Goal: Check status: Check status

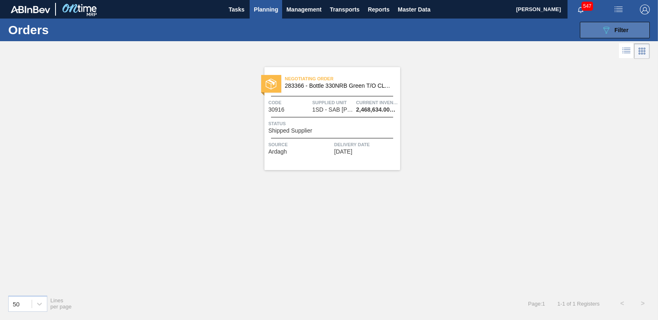
click at [619, 28] on span "Filter" at bounding box center [622, 30] width 14 height 7
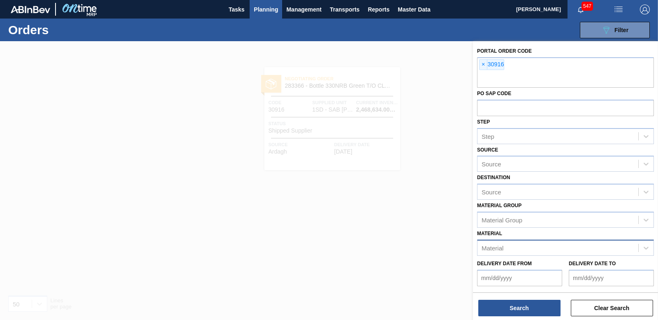
click at [490, 247] on div "Material" at bounding box center [493, 247] width 22 height 7
type input "282010"
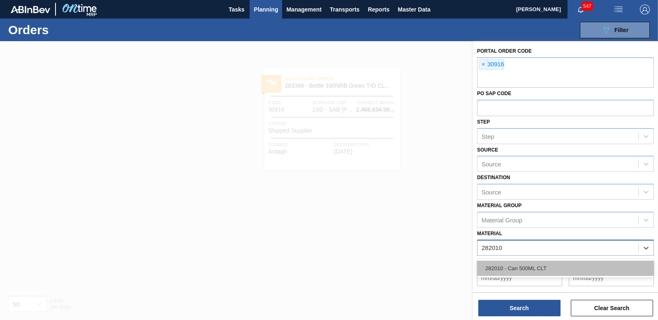
click at [519, 263] on div "282010 - Can 500ML CLT" at bounding box center [565, 268] width 177 height 15
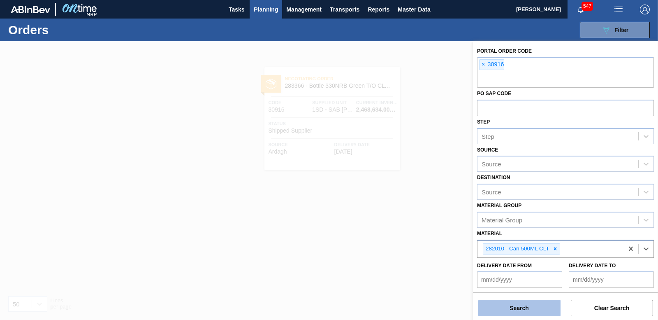
click at [541, 310] on button "Search" at bounding box center [520, 308] width 82 height 16
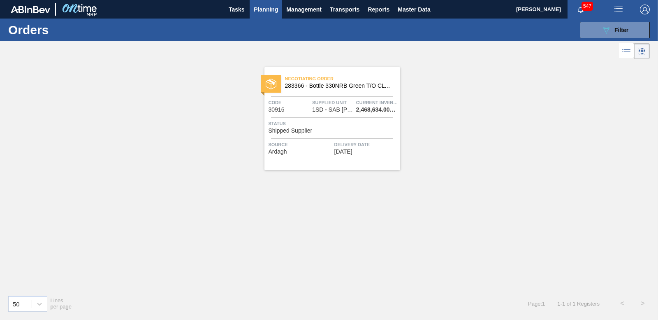
click at [298, 132] on span "Shipped Supplier" at bounding box center [291, 131] width 44 height 6
click at [268, 6] on span "Planning" at bounding box center [266, 10] width 24 height 10
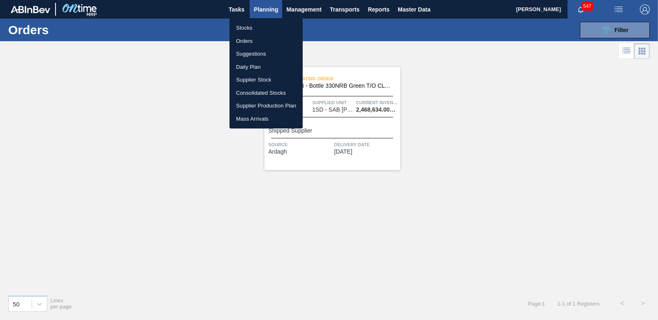
click at [249, 28] on li "Stocks" at bounding box center [266, 27] width 73 height 13
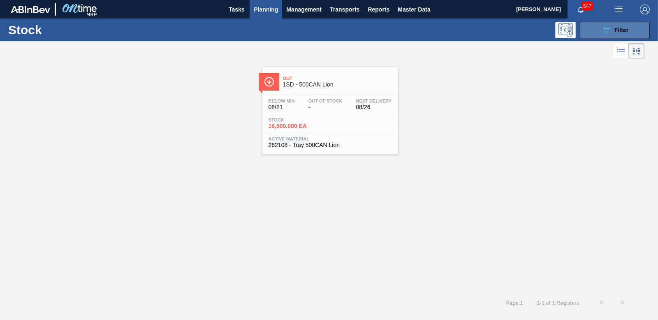
click at [617, 29] on span "Filter" at bounding box center [622, 30] width 14 height 7
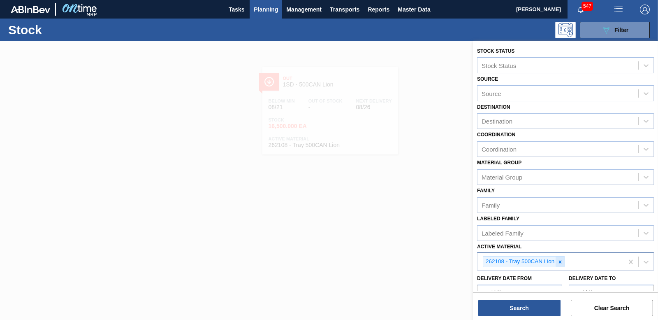
click at [560, 263] on icon at bounding box center [560, 261] width 3 height 3
type Material "285205"
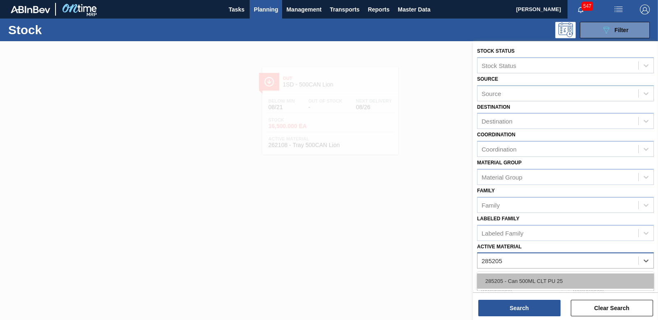
click at [540, 279] on div "285205 - Can 500ML CLT PU 25" at bounding box center [565, 280] width 177 height 15
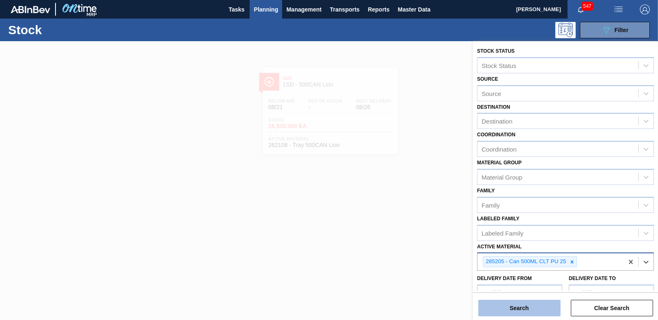
click at [547, 305] on button "Search" at bounding box center [520, 308] width 82 height 16
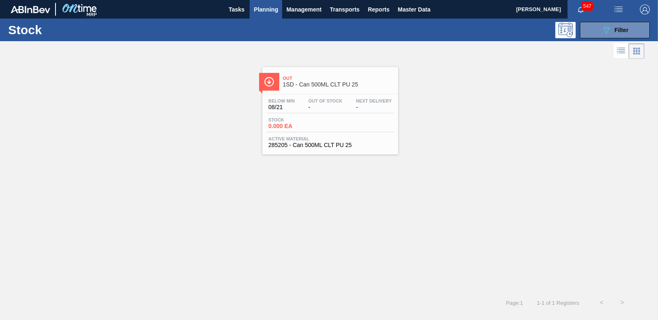
click at [286, 125] on span "0.000 EA" at bounding box center [298, 126] width 58 height 6
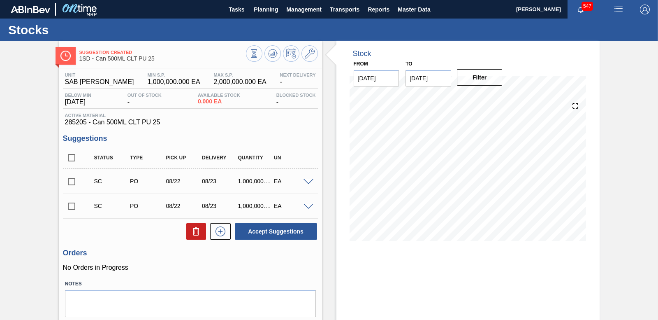
scroll to position [34, 0]
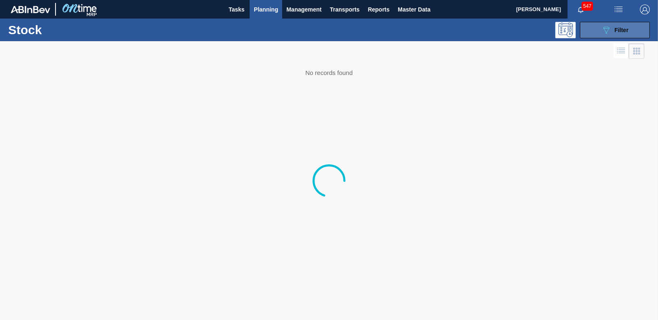
click at [604, 37] on button "089F7B8B-B2A5-4AFE-B5C0-19BA573D28AC Filter" at bounding box center [615, 30] width 70 height 16
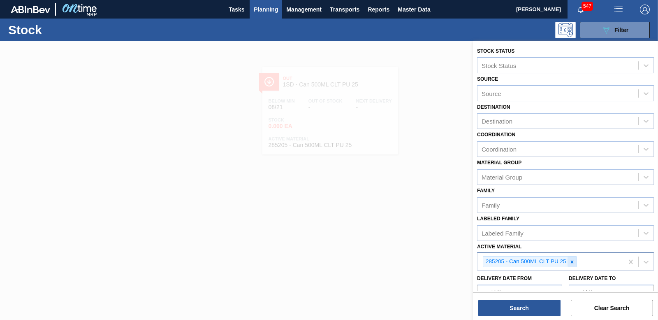
click at [573, 264] on icon at bounding box center [573, 262] width 6 height 6
click at [268, 7] on span "Planning" at bounding box center [266, 10] width 24 height 10
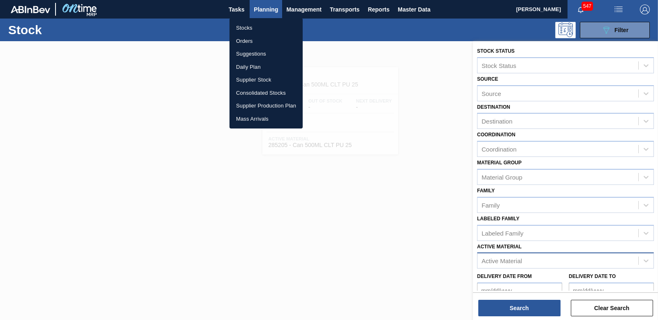
click at [421, 113] on div at bounding box center [329, 160] width 658 height 320
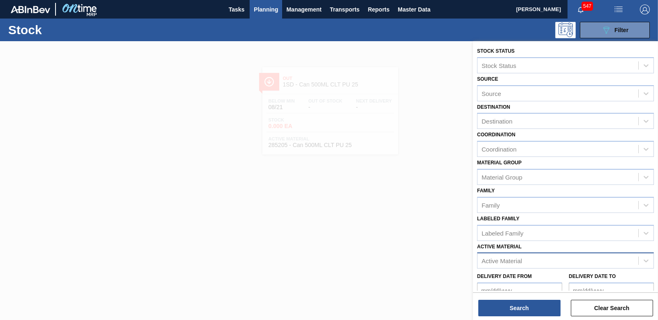
click at [521, 264] on div "Active Material" at bounding box center [502, 260] width 40 height 7
type Material "285201"
click at [548, 281] on div "285201 - Shrinkflim Print 330NRB CLT PU 25" at bounding box center [565, 280] width 177 height 15
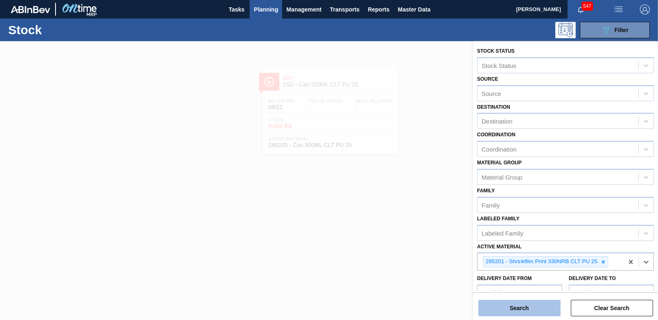
click at [522, 312] on button "Search" at bounding box center [520, 308] width 82 height 16
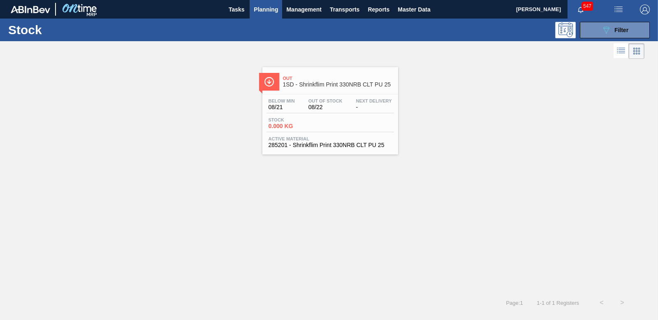
click at [274, 125] on span "0.000 KG" at bounding box center [298, 126] width 58 height 6
click at [625, 30] on span "Filter" at bounding box center [622, 30] width 14 height 7
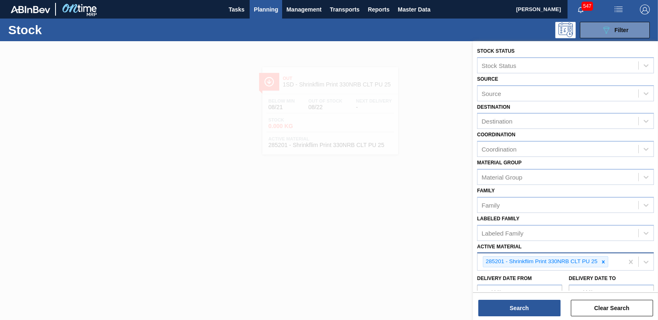
click at [603, 262] on icon at bounding box center [604, 262] width 6 height 6
type Material "285207"
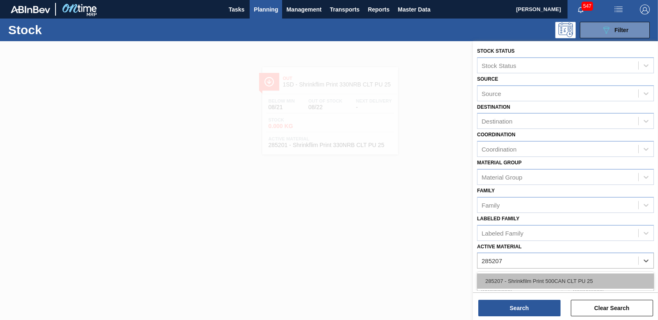
click at [612, 277] on div "285207 - Shrinkfilm Print 500CAN CLT PU 25" at bounding box center [565, 280] width 177 height 15
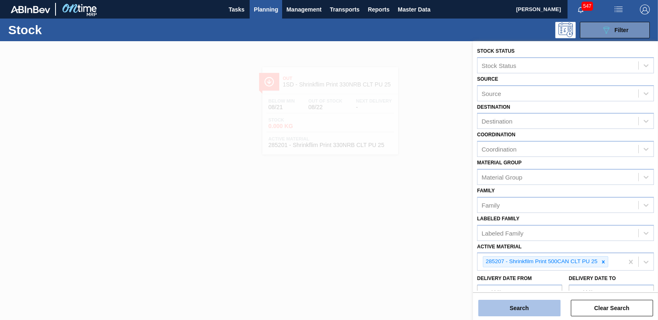
click at [497, 305] on button "Search" at bounding box center [520, 308] width 82 height 16
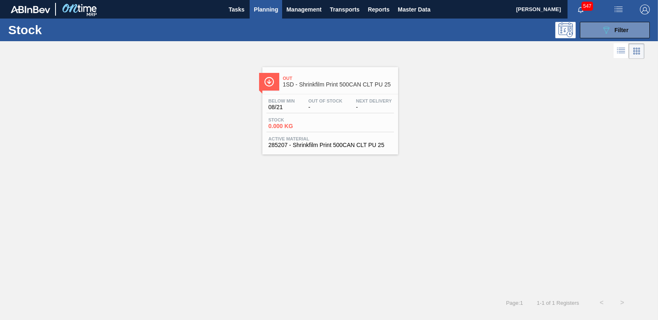
click at [291, 127] on span "0.000 KG" at bounding box center [298, 126] width 58 height 6
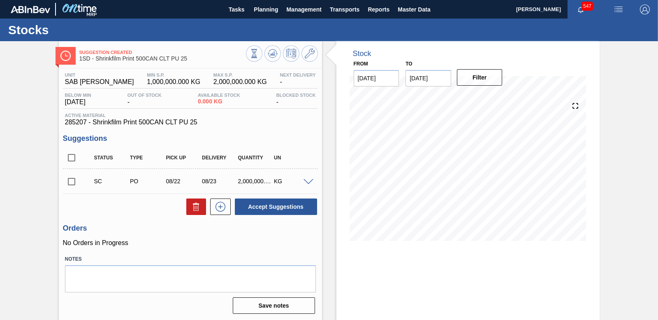
scroll to position [34, 0]
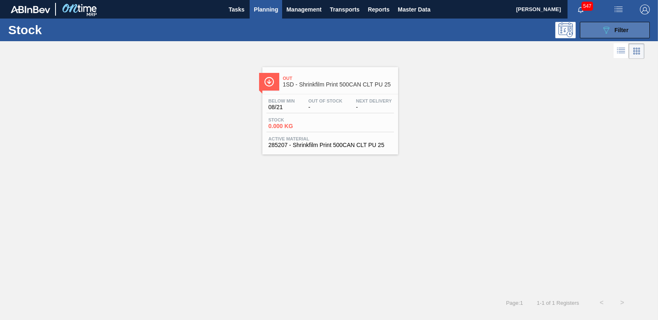
click at [600, 28] on button "089F7B8B-B2A5-4AFE-B5C0-19BA573D28AC Filter" at bounding box center [615, 30] width 70 height 16
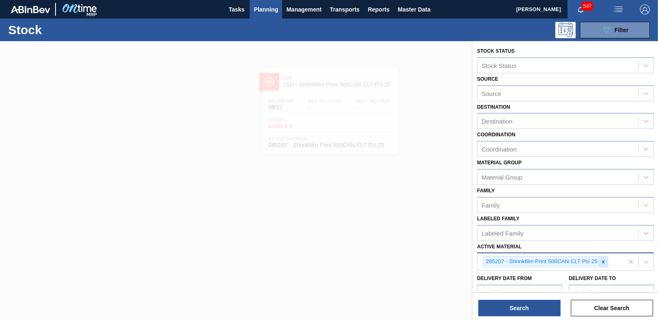
click at [605, 261] on icon at bounding box center [604, 262] width 6 height 6
click at [533, 257] on div "Active Material" at bounding box center [558, 261] width 161 height 12
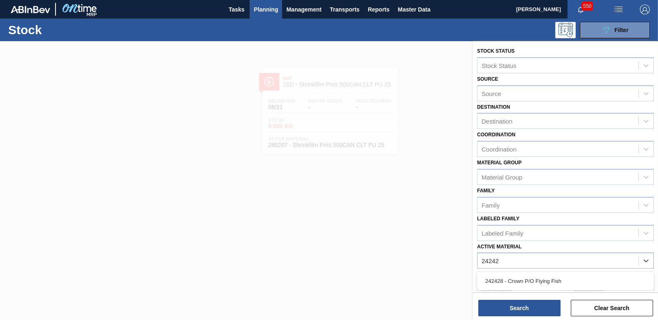
type Material "242428"
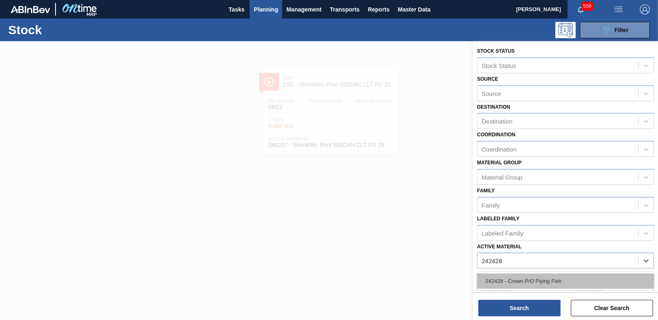
click at [515, 282] on div "242428 - Crown P/O Flying Fish" at bounding box center [565, 280] width 177 height 15
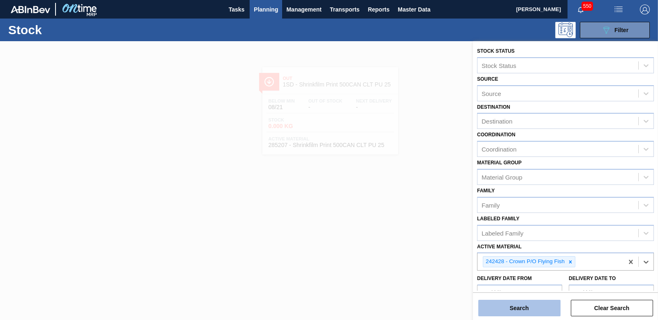
click at [521, 307] on button "Search" at bounding box center [520, 308] width 82 height 16
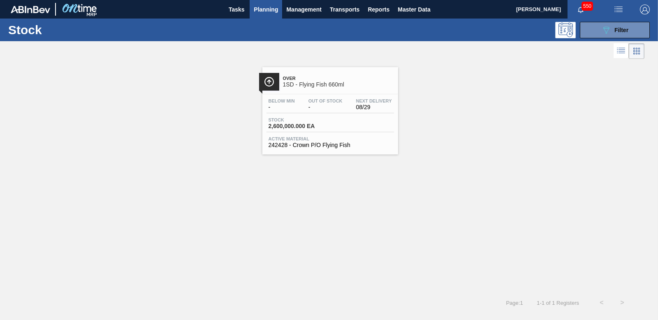
click at [302, 128] on span "2,600,000.000 EA" at bounding box center [298, 126] width 58 height 6
click at [635, 32] on button "089F7B8B-B2A5-4AFE-B5C0-19BA573D28AC Filter" at bounding box center [615, 30] width 70 height 16
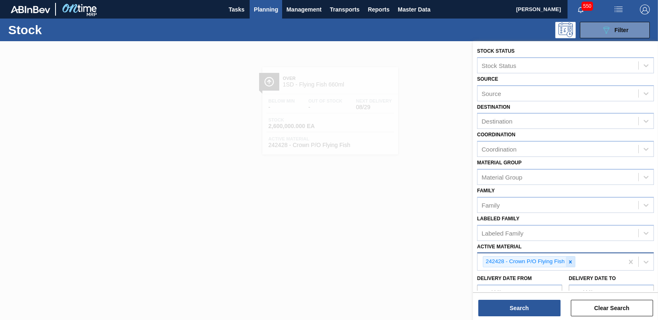
click at [571, 261] on icon at bounding box center [571, 262] width 6 height 6
click at [514, 258] on div "Active Material" at bounding box center [502, 260] width 40 height 7
type Material "285147"
click at [525, 278] on div "285147 - Crown T/O Corona New (100 Years)" at bounding box center [565, 280] width 177 height 15
click at [517, 309] on button "Search" at bounding box center [520, 308] width 82 height 16
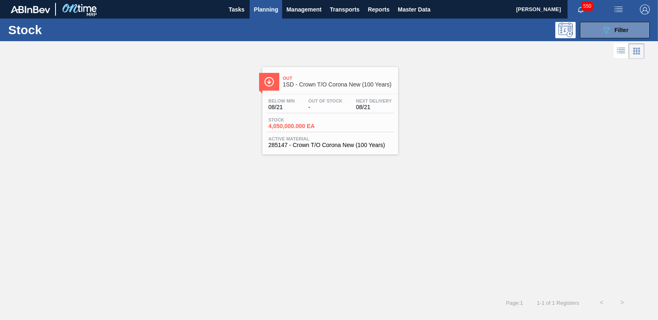
click at [282, 126] on span "4,050,000.000 EA" at bounding box center [298, 126] width 58 height 6
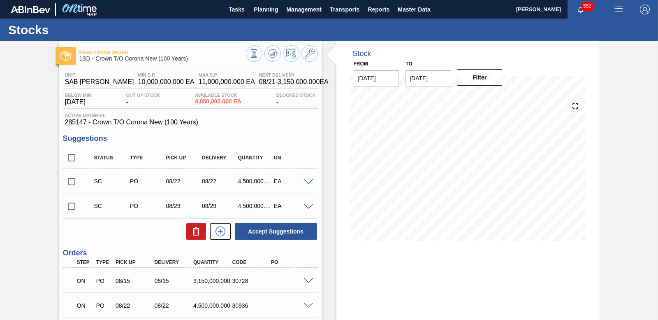
click at [69, 178] on input "checkbox" at bounding box center [71, 181] width 17 height 17
click at [250, 229] on button "Accept Suggestions" at bounding box center [276, 231] width 82 height 16
checkbox input "false"
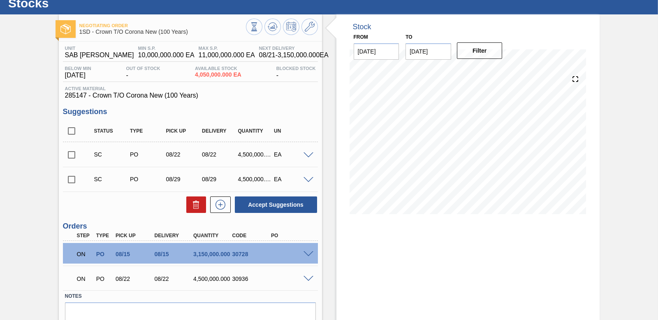
scroll to position [65, 0]
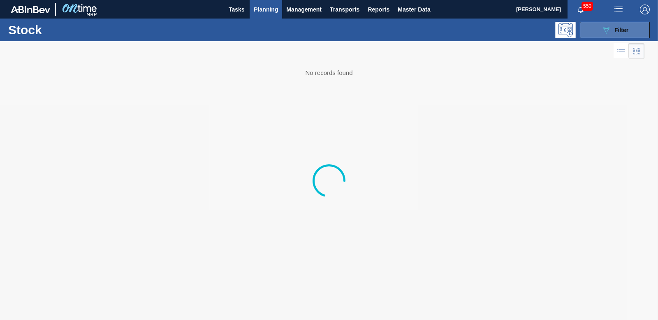
click at [635, 30] on button "089F7B8B-B2A5-4AFE-B5C0-19BA573D28AC Filter" at bounding box center [615, 30] width 70 height 16
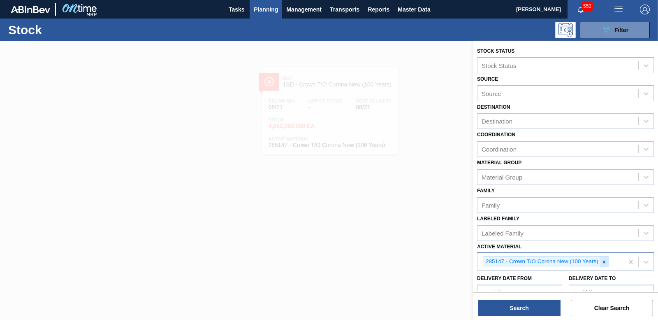
click at [607, 265] on div at bounding box center [604, 261] width 9 height 10
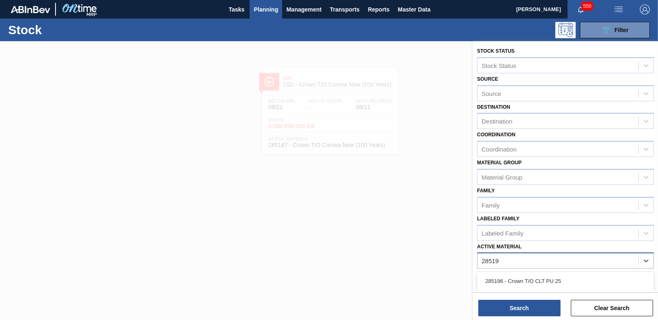
type Material "285196"
click at [546, 284] on div "285196 - Crown T/O CLT PU 25" at bounding box center [565, 280] width 177 height 15
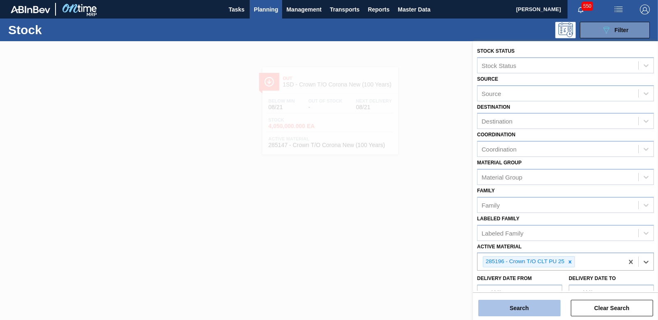
click at [540, 307] on button "Search" at bounding box center [520, 308] width 82 height 16
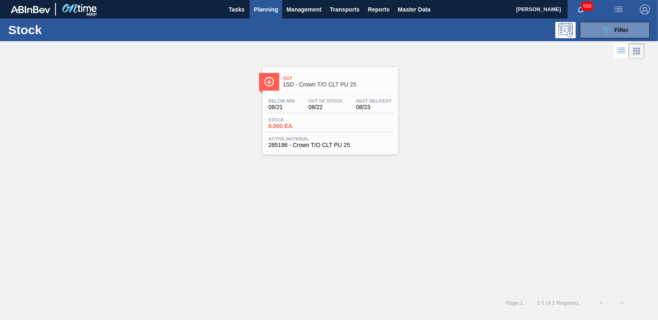
click at [284, 127] on span "0.000 EA" at bounding box center [298, 126] width 58 height 6
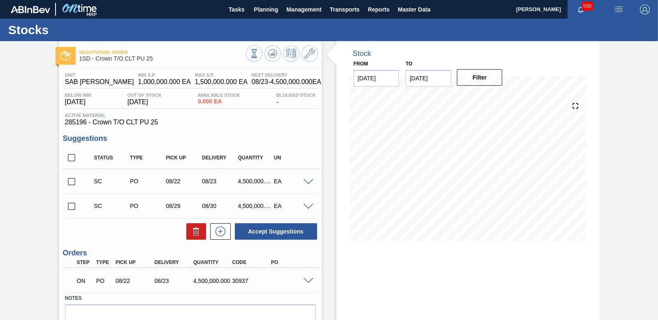
click at [67, 179] on input "checkbox" at bounding box center [71, 181] width 17 height 17
click at [258, 231] on button "Accept Suggestions" at bounding box center [276, 231] width 82 height 16
checkbox input "false"
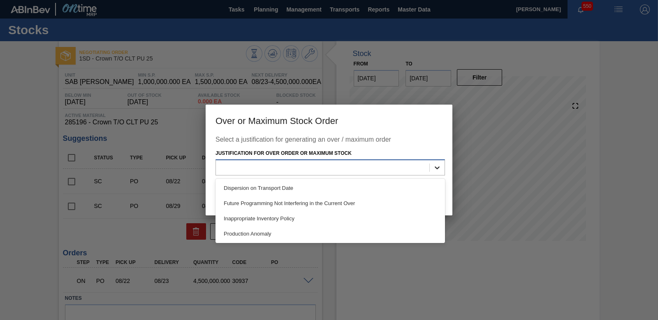
click at [437, 170] on icon at bounding box center [437, 167] width 8 height 8
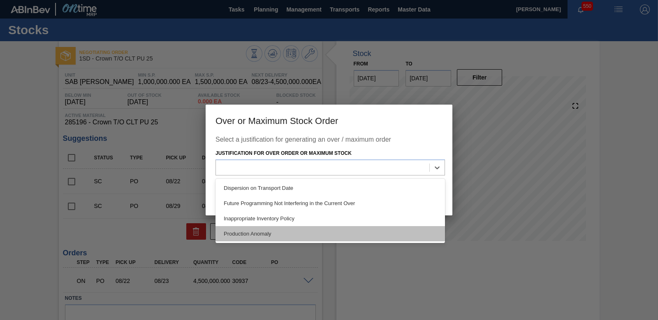
click at [272, 235] on div "Production Anomaly" at bounding box center [331, 233] width 230 height 15
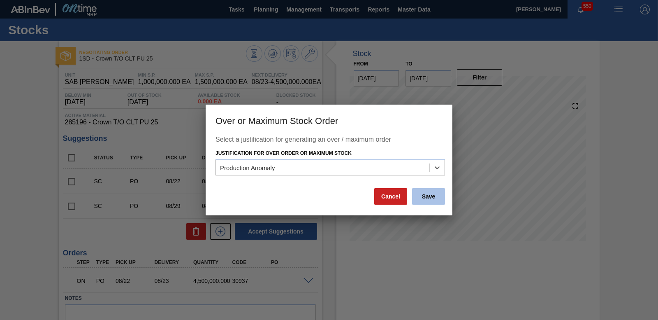
click at [425, 197] on button "Save" at bounding box center [428, 196] width 33 height 16
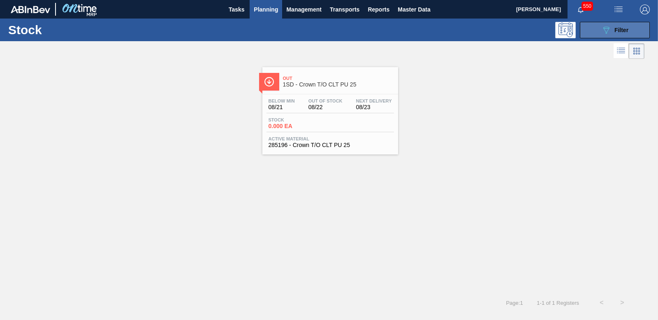
click at [619, 27] on span "Filter" at bounding box center [622, 30] width 14 height 7
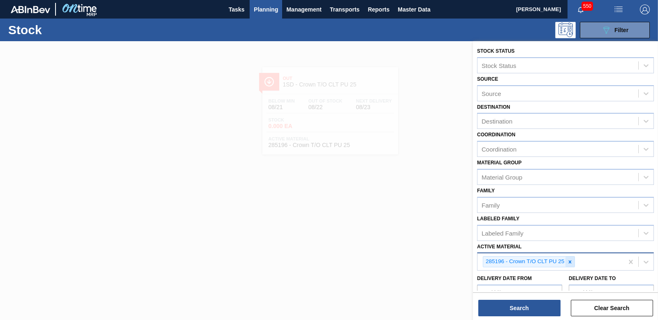
click at [569, 262] on icon at bounding box center [571, 262] width 6 height 6
type Material "242"
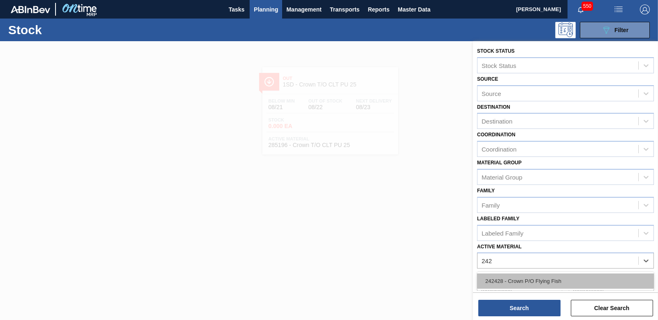
click at [540, 282] on div "242428 - Crown P/O Flying Fish" at bounding box center [565, 280] width 177 height 15
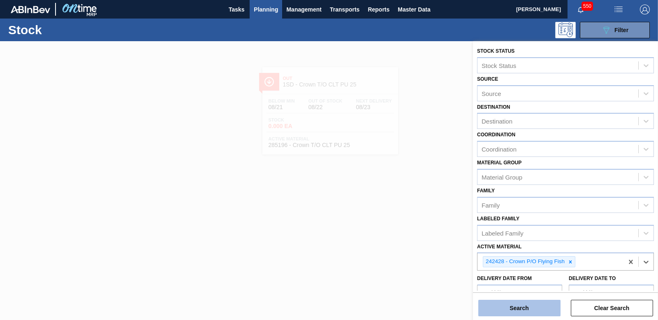
click at [535, 312] on button "Search" at bounding box center [520, 308] width 82 height 16
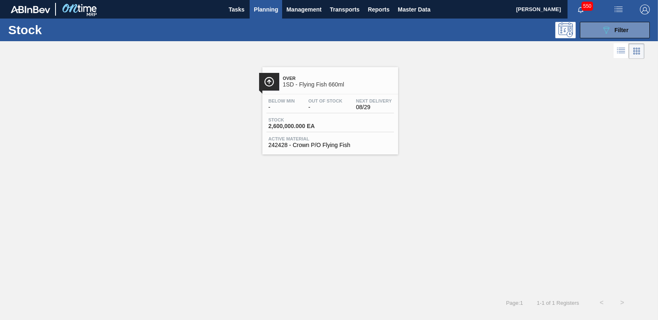
click at [283, 127] on span "2,600,000.000 EA" at bounding box center [298, 126] width 58 height 6
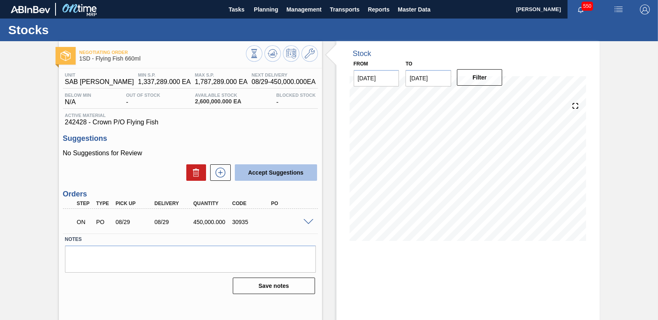
click at [258, 171] on button "Accept Suggestions" at bounding box center [276, 172] width 82 height 16
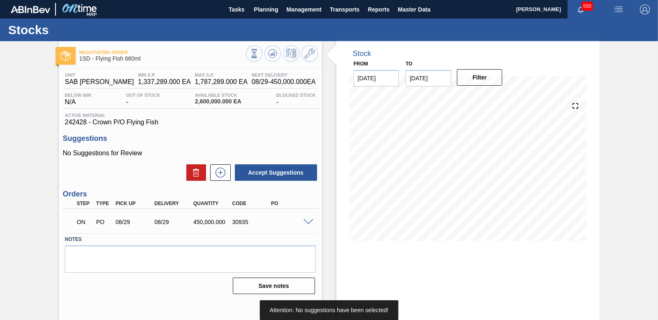
click at [86, 225] on div "ON" at bounding box center [85, 222] width 20 height 18
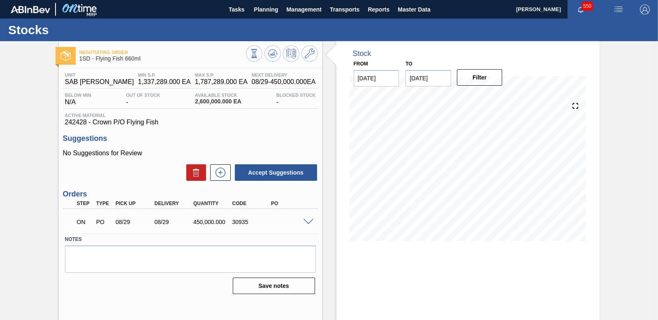
click at [77, 171] on div "Accept Suggestions" at bounding box center [190, 172] width 255 height 18
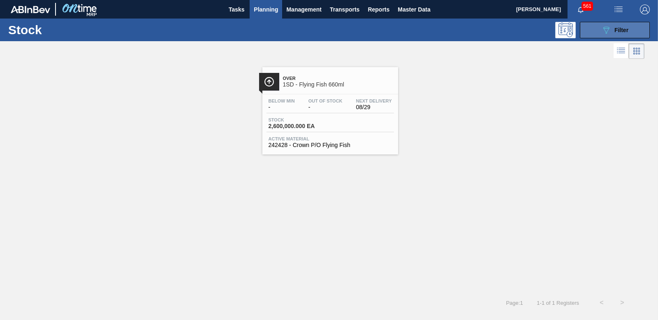
click at [605, 33] on icon "089F7B8B-B2A5-4AFE-B5C0-19BA573D28AC" at bounding box center [607, 30] width 10 height 10
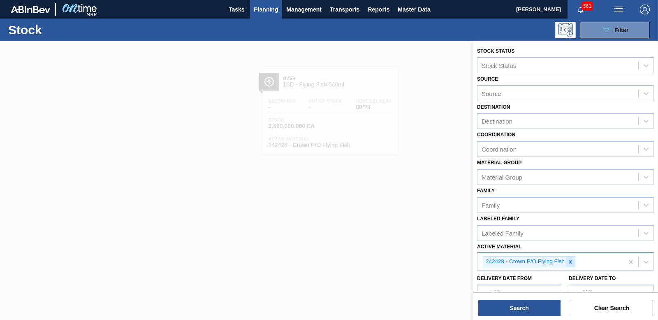
click at [573, 262] on icon at bounding box center [571, 262] width 6 height 6
type Material "285205"
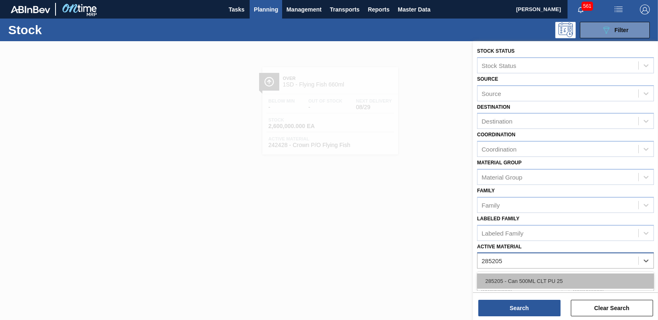
click at [529, 282] on div "285205 - Can 500ML CLT PU 25" at bounding box center [565, 280] width 177 height 15
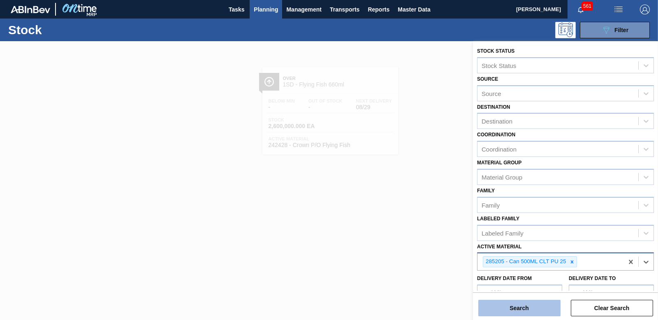
click at [526, 305] on button "Search" at bounding box center [520, 308] width 82 height 16
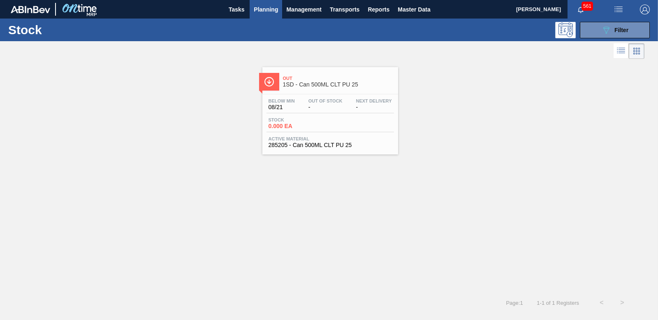
click at [282, 124] on span "0.000 EA" at bounding box center [298, 126] width 58 height 6
click at [621, 33] on div "089F7B8B-B2A5-4AFE-B5C0-19BA573D28AC Filter" at bounding box center [615, 30] width 27 height 10
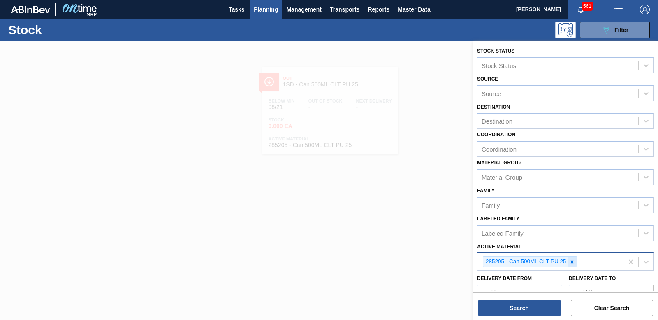
click at [570, 261] on icon at bounding box center [573, 262] width 6 height 6
click at [444, 146] on div at bounding box center [329, 201] width 658 height 320
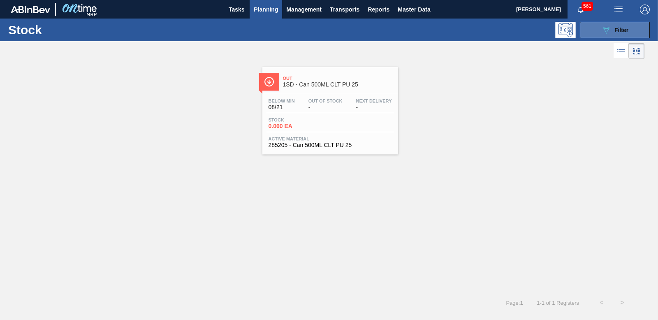
click at [594, 30] on button "089F7B8B-B2A5-4AFE-B5C0-19BA573D28AC Filter" at bounding box center [615, 30] width 70 height 16
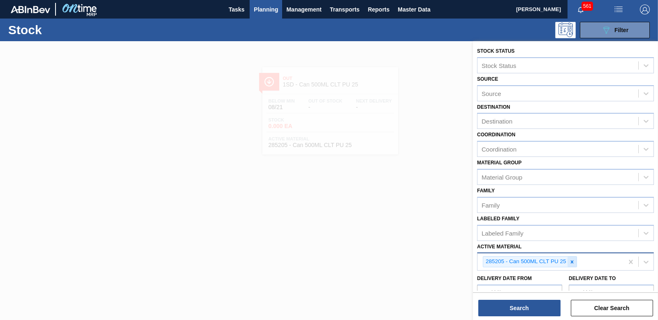
click at [572, 262] on icon at bounding box center [572, 261] width 3 height 3
click at [540, 260] on div "Active Material" at bounding box center [558, 261] width 161 height 12
click at [490, 259] on div "Active Material" at bounding box center [502, 260] width 40 height 7
type Material "285201"
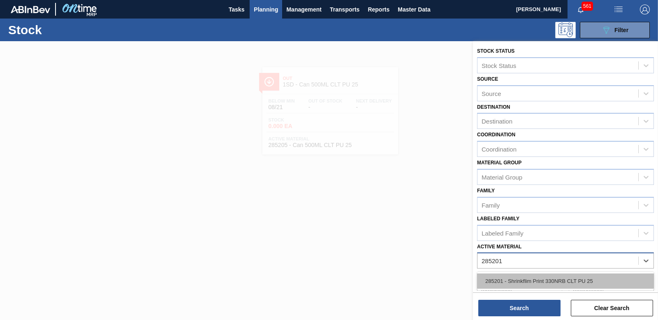
click at [567, 284] on div "285201 - Shrinkflim Print 330NRB CLT PU 25" at bounding box center [565, 280] width 177 height 15
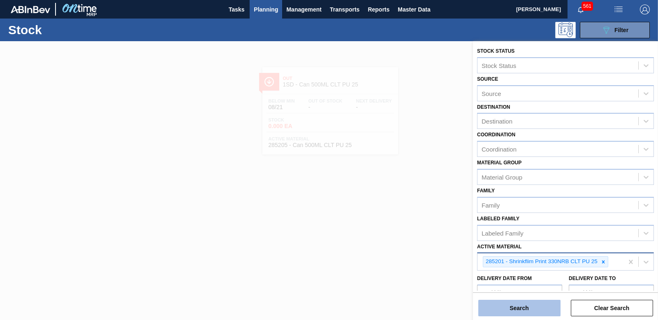
click at [526, 304] on button "Search" at bounding box center [520, 308] width 82 height 16
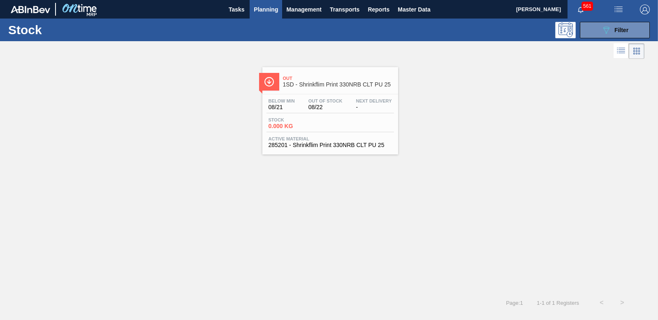
click at [277, 129] on div "Stock 0.000 KG" at bounding box center [331, 124] width 128 height 15
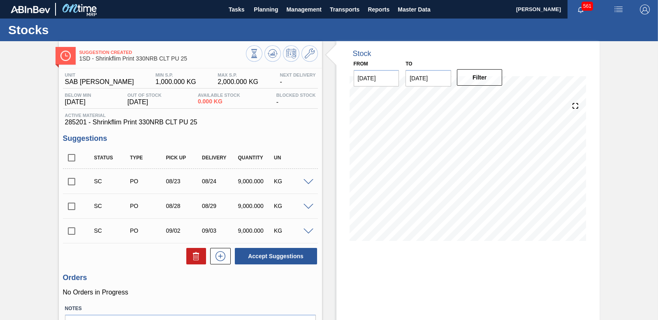
click at [74, 181] on input "checkbox" at bounding box center [71, 181] width 17 height 17
click at [251, 259] on button "Accept Suggestions" at bounding box center [276, 256] width 82 height 16
checkbox input "false"
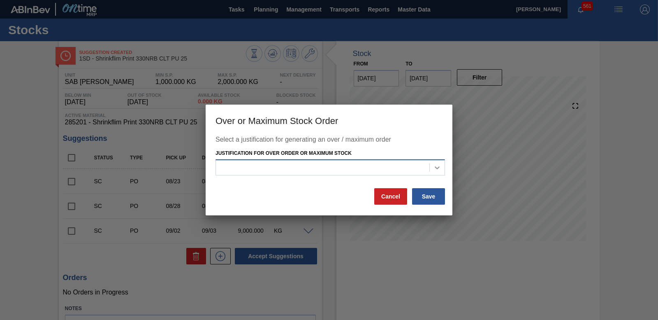
click at [439, 172] on div at bounding box center [437, 167] width 15 height 15
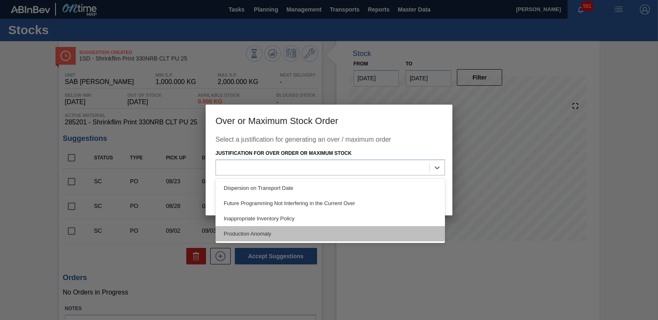
click at [338, 227] on div "Production Anomaly" at bounding box center [331, 233] width 230 height 15
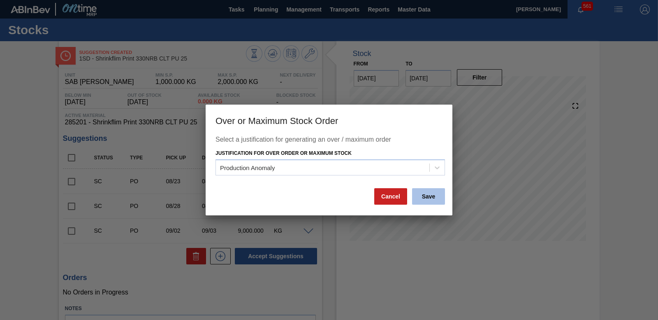
click at [432, 200] on button "Save" at bounding box center [428, 196] width 33 height 16
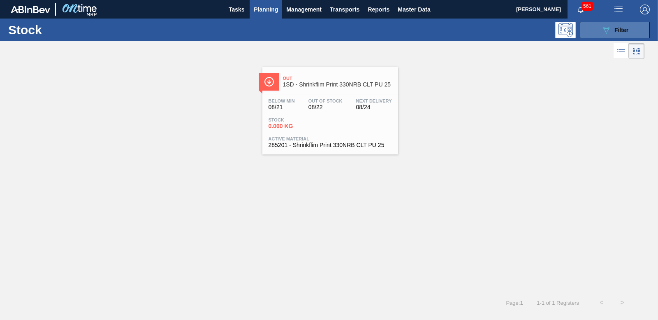
click at [627, 36] on button "089F7B8B-B2A5-4AFE-B5C0-19BA573D28AC Filter" at bounding box center [615, 30] width 70 height 16
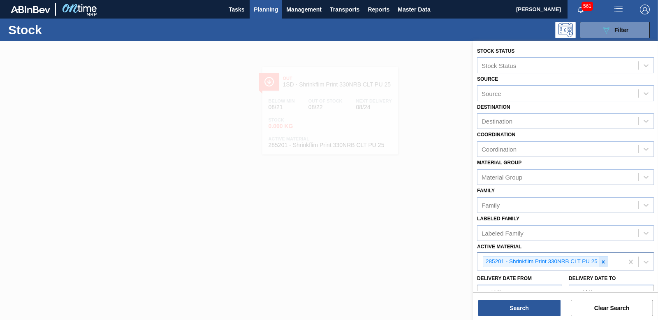
click at [605, 264] on icon at bounding box center [604, 262] width 6 height 6
type Material "285207"
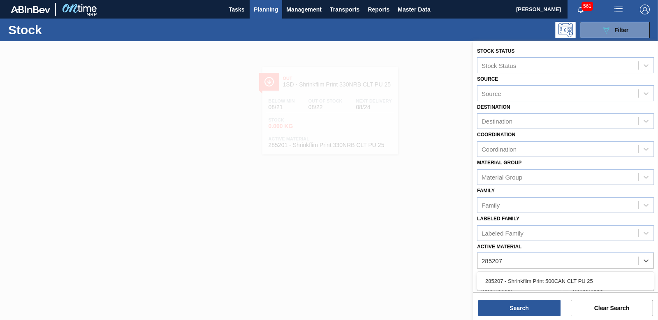
click at [531, 277] on div "285207 - Shrinkfilm Print 500CAN CLT PU 25" at bounding box center [565, 280] width 177 height 15
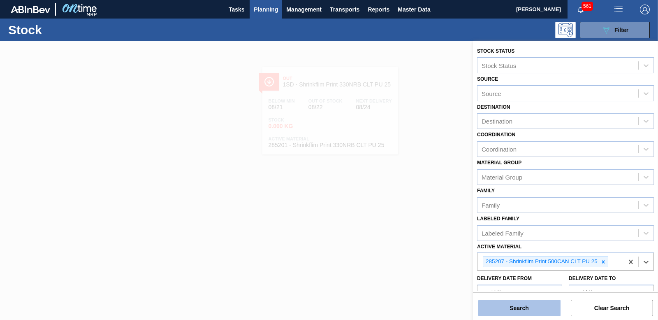
click at [533, 305] on button "Search" at bounding box center [520, 308] width 82 height 16
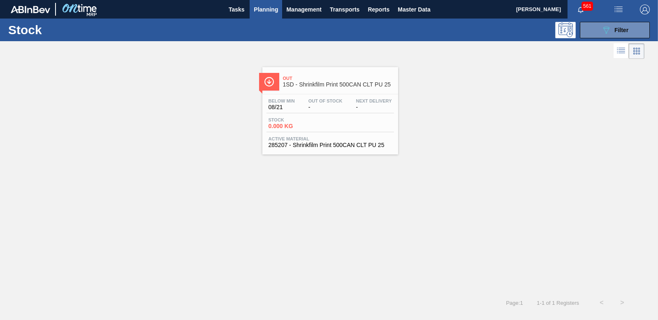
click at [276, 124] on span "0.000 KG" at bounding box center [298, 126] width 58 height 6
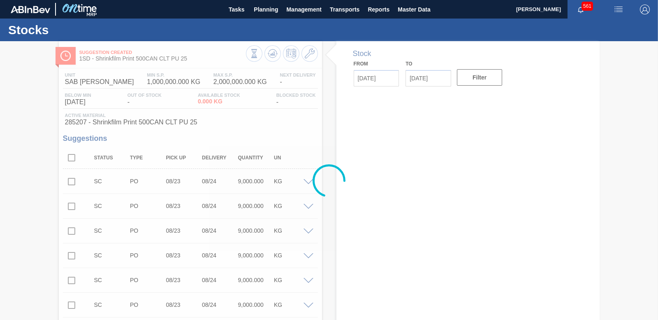
type input "[DATE]"
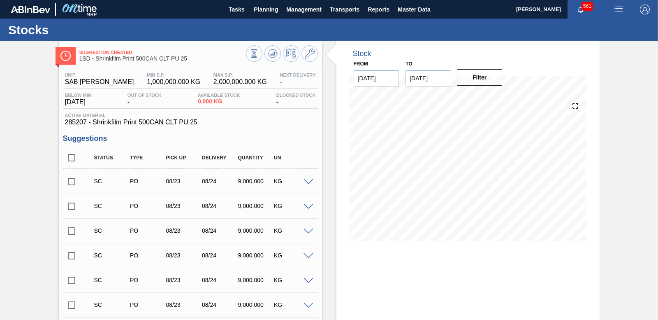
click at [70, 182] on input "checkbox" at bounding box center [71, 181] width 17 height 17
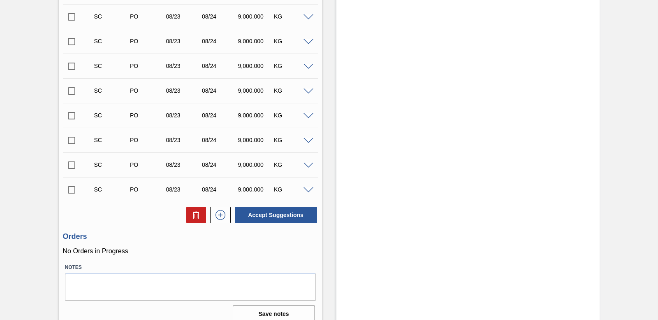
scroll to position [5483, 0]
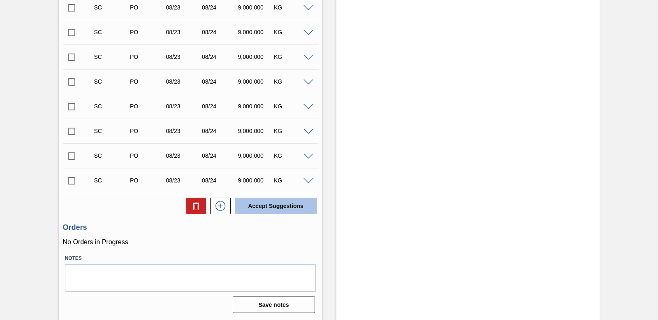
click at [276, 207] on button "Accept Suggestions" at bounding box center [276, 206] width 82 height 16
checkbox input "false"
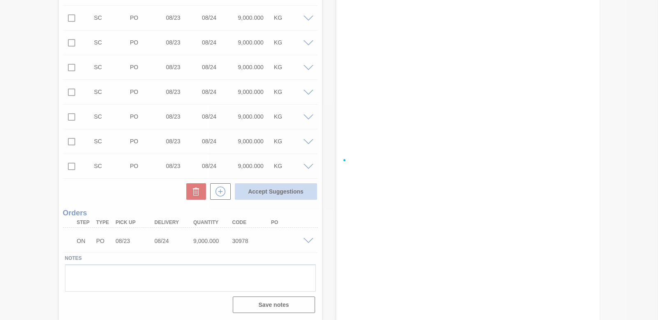
scroll to position [5458, 0]
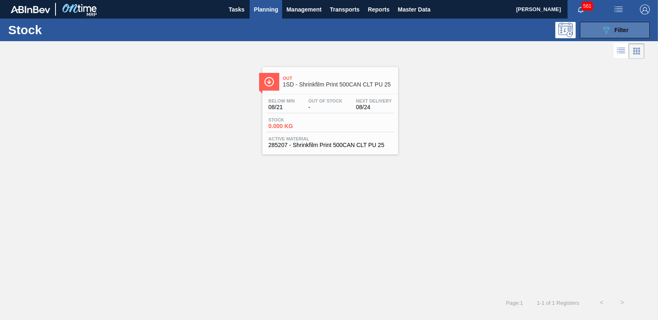
click at [627, 28] on span "Filter" at bounding box center [622, 30] width 14 height 7
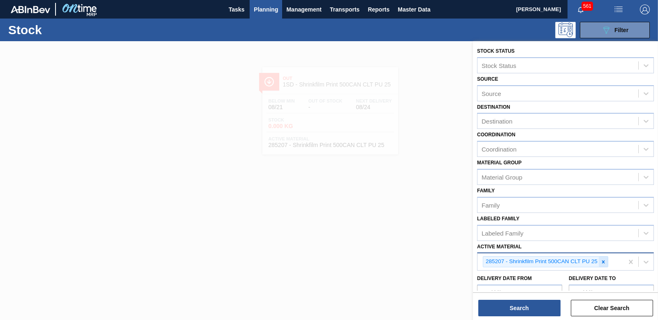
click at [607, 265] on div at bounding box center [603, 261] width 9 height 10
type Material "285200"
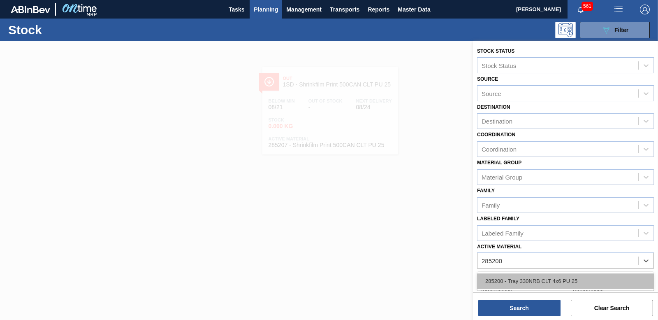
click at [561, 286] on div "285200 - Tray 330NRB CLT 4x6 PU 25" at bounding box center [565, 280] width 177 height 15
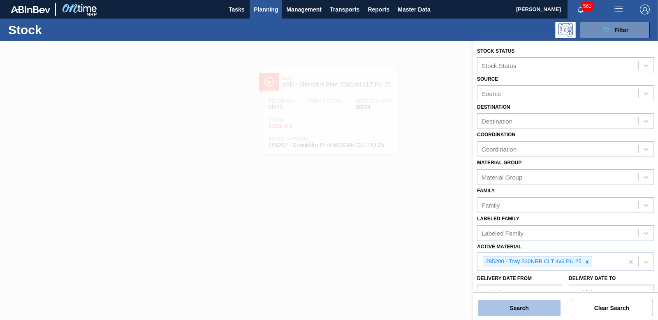
click at [534, 304] on button "Search" at bounding box center [520, 308] width 82 height 16
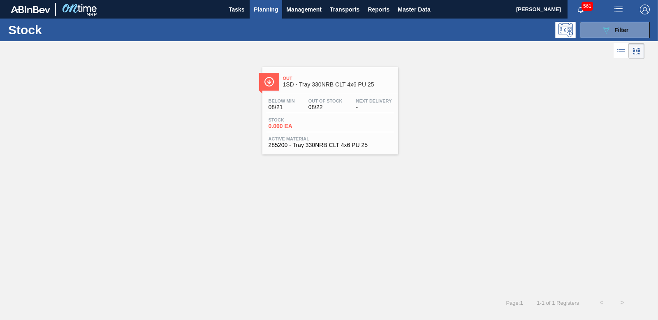
click at [286, 126] on span "0.000 EA" at bounding box center [298, 126] width 58 height 6
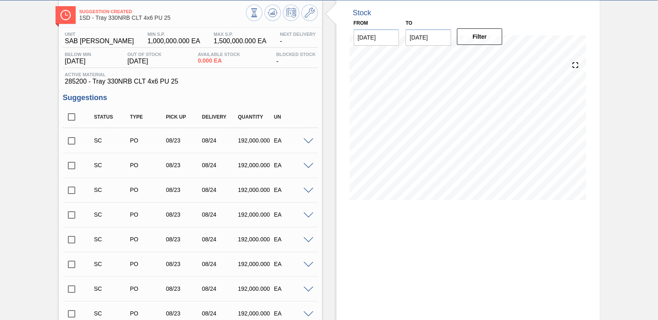
scroll to position [41, 0]
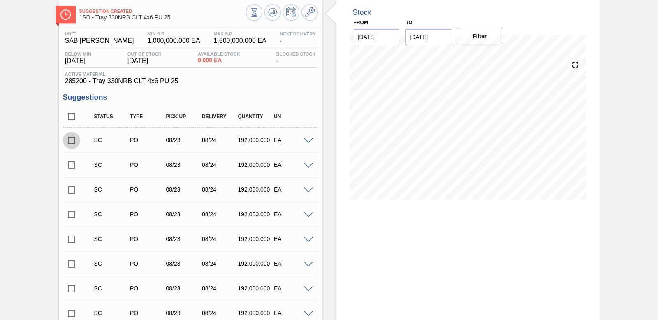
click at [73, 138] on input "checkbox" at bounding box center [71, 140] width 17 height 17
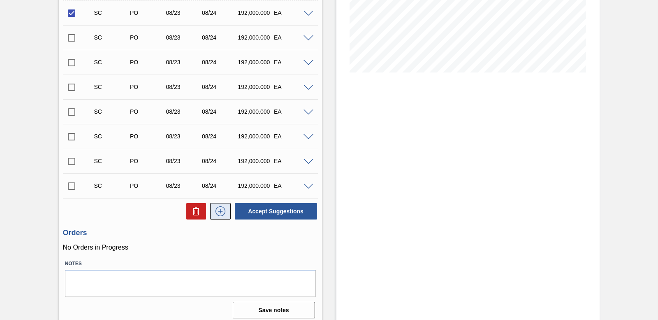
scroll to position [174, 0]
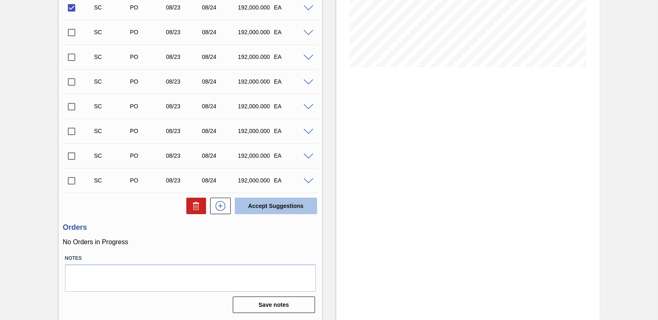
click at [277, 201] on button "Accept Suggestions" at bounding box center [276, 206] width 82 height 16
checkbox input "false"
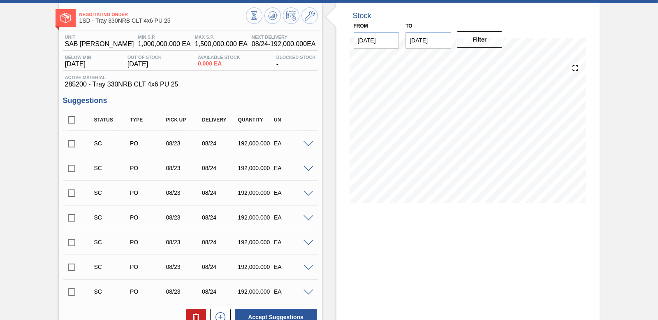
scroll to position [0, 0]
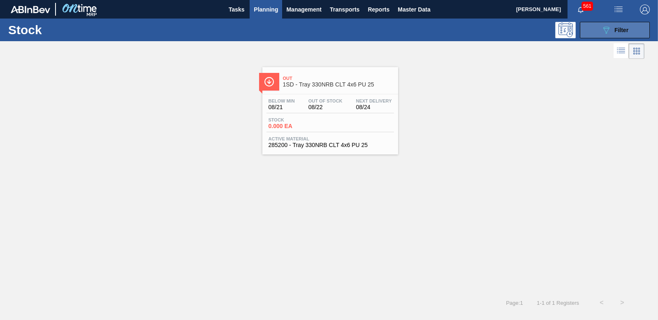
click at [611, 30] on icon "089F7B8B-B2A5-4AFE-B5C0-19BA573D28AC" at bounding box center [607, 30] width 10 height 10
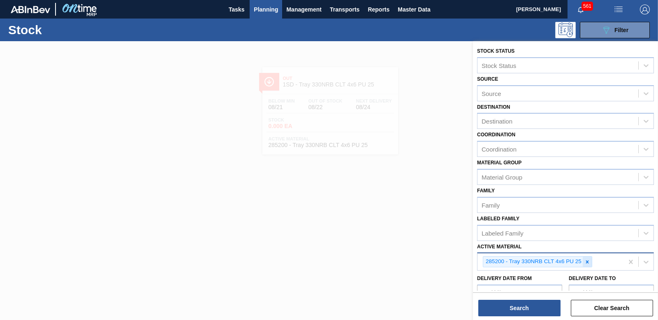
click at [589, 263] on icon at bounding box center [588, 262] width 6 height 6
type Material "285206"
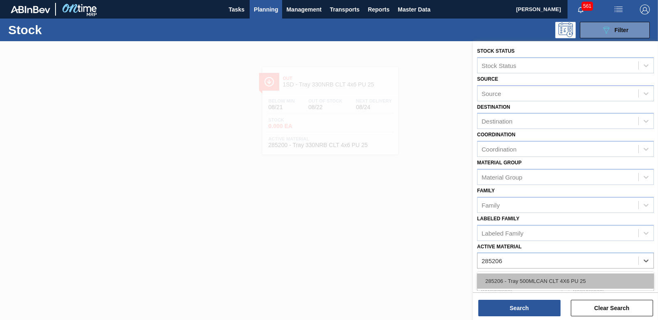
click at [544, 281] on div "285206 - Tray 500MLCAN CLT 4X6 PU 25" at bounding box center [565, 280] width 177 height 15
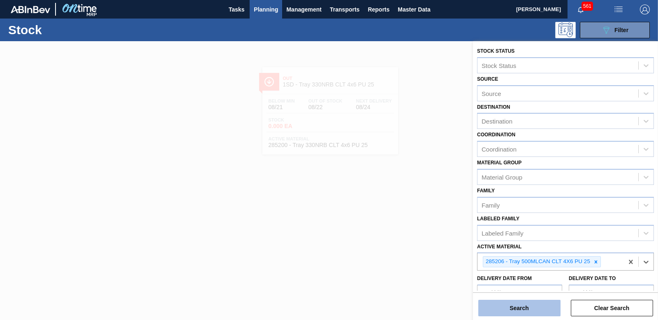
click at [514, 311] on button "Search" at bounding box center [520, 308] width 82 height 16
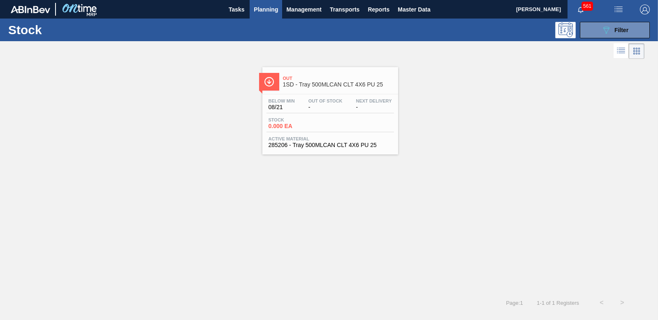
click at [286, 126] on span "0.000 EA" at bounding box center [298, 126] width 58 height 6
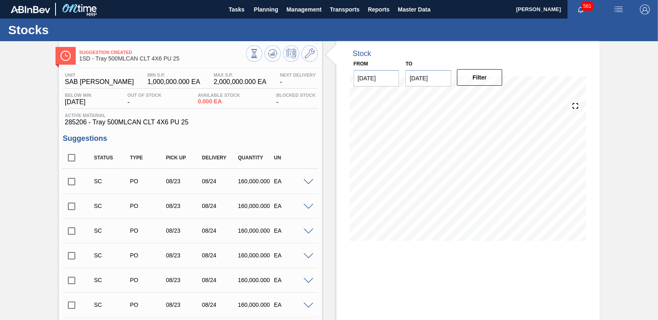
click at [72, 178] on input "checkbox" at bounding box center [71, 181] width 17 height 17
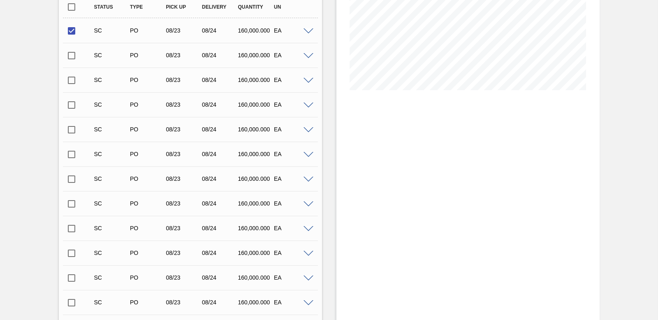
scroll to position [297, 0]
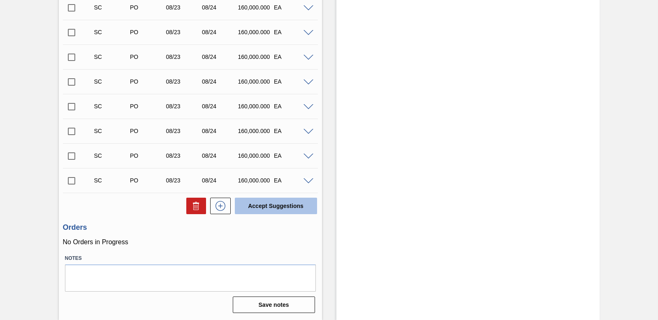
click at [259, 205] on button "Accept Suggestions" at bounding box center [276, 206] width 82 height 16
checkbox input "false"
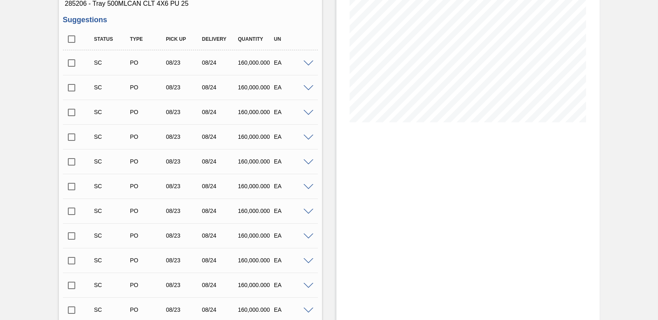
scroll to position [0, 0]
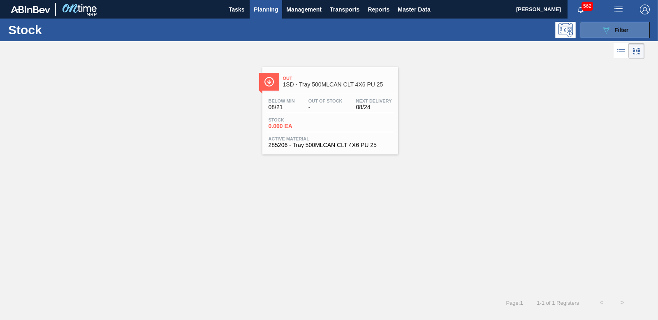
click at [617, 28] on span "Filter" at bounding box center [622, 30] width 14 height 7
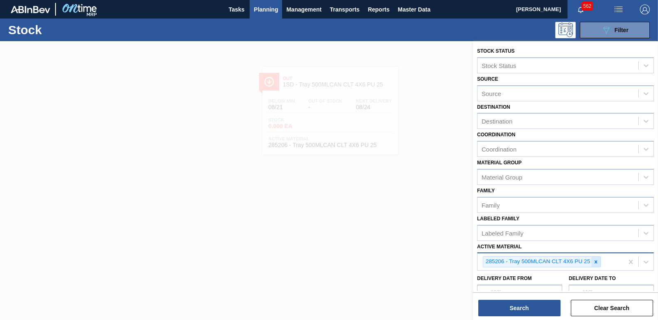
click at [598, 261] on icon at bounding box center [596, 262] width 6 height 6
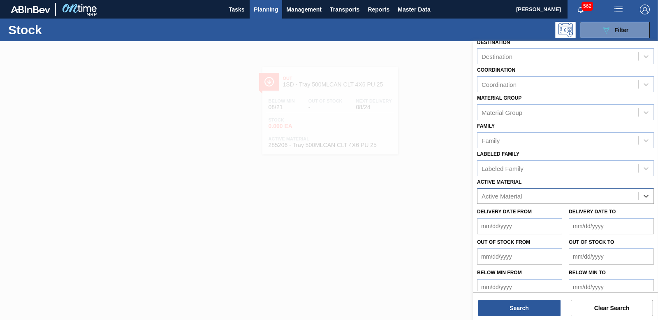
scroll to position [73, 0]
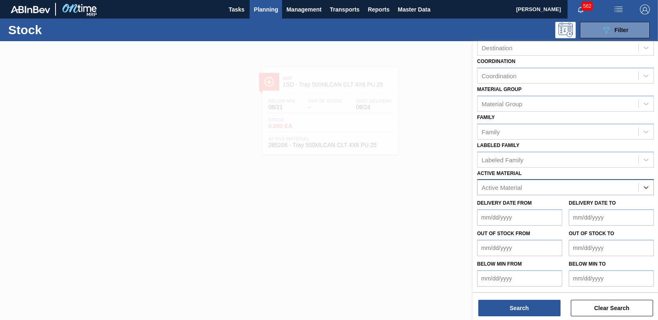
click at [505, 190] on div "Active Material" at bounding box center [502, 187] width 40 height 7
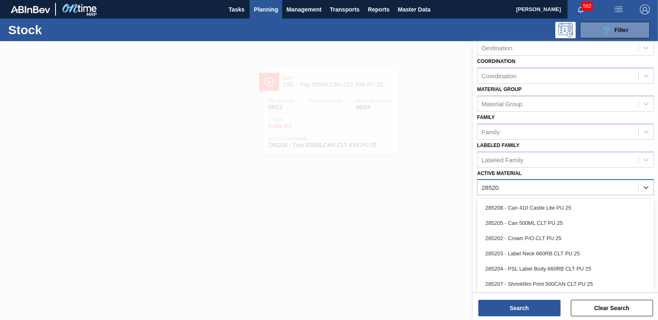
type Material "285205"
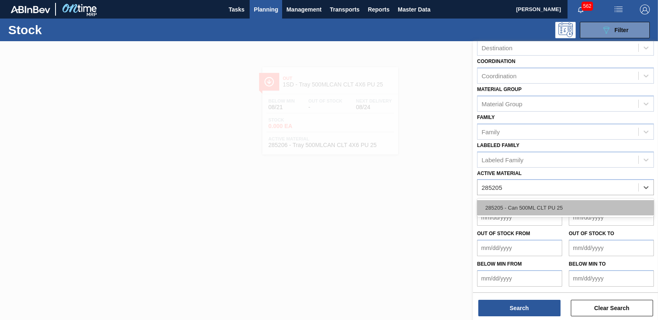
click at [517, 214] on div "285205 - Can 500ML CLT PU 25" at bounding box center [565, 207] width 177 height 15
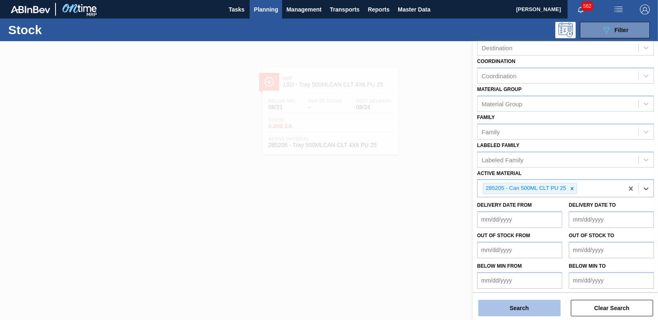
click at [507, 313] on button "Search" at bounding box center [520, 308] width 82 height 16
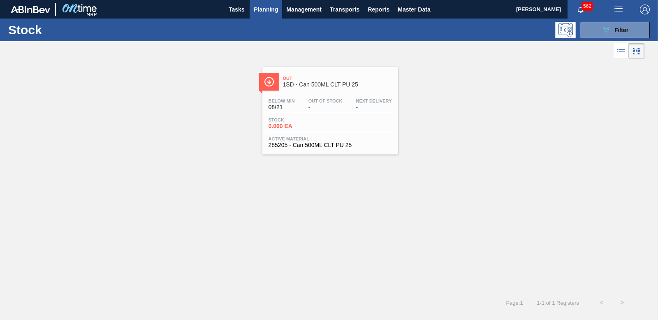
click at [283, 128] on span "0.000 EA" at bounding box center [298, 126] width 58 height 6
click at [612, 38] on div "Stock 089F7B8B-B2A5-4AFE-B5C0-19BA573D28AC Filter" at bounding box center [329, 30] width 658 height 23
click at [624, 29] on span "Filter" at bounding box center [622, 30] width 14 height 7
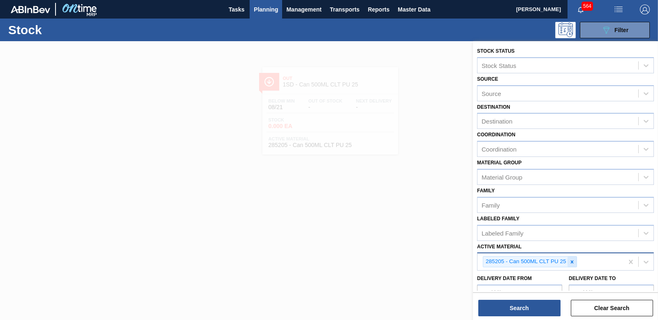
click at [572, 260] on icon at bounding box center [573, 262] width 6 height 6
click at [502, 262] on div "Active Material" at bounding box center [502, 260] width 40 height 7
type Material "285205"
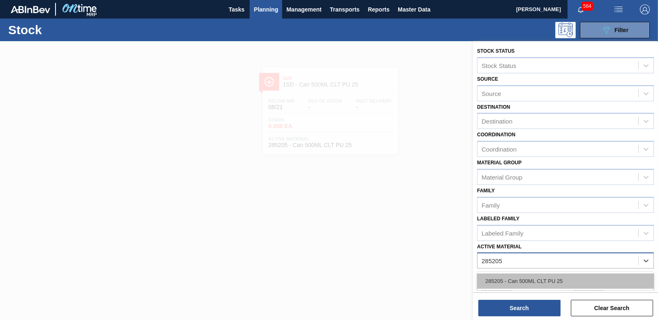
click at [519, 286] on div "285205 - Can 500ML CLT PU 25" at bounding box center [565, 280] width 177 height 15
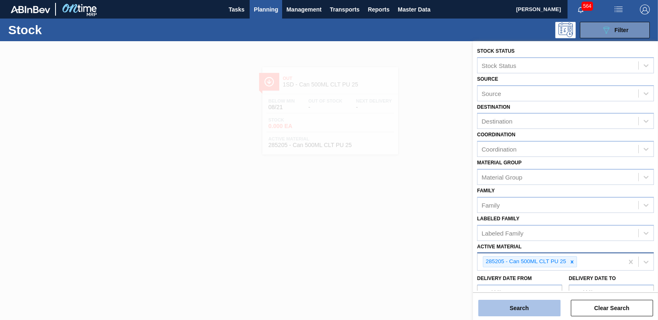
click at [520, 308] on button "Search" at bounding box center [520, 308] width 82 height 16
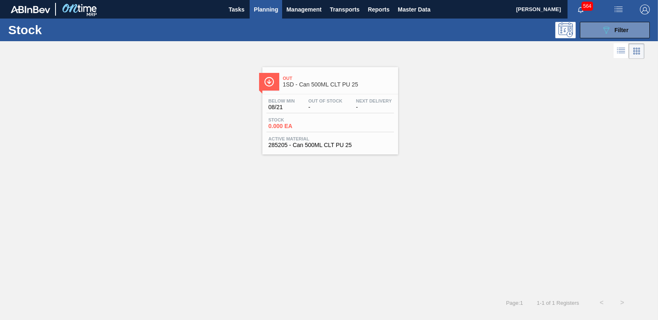
click at [277, 124] on span "0.000 EA" at bounding box center [298, 126] width 58 height 6
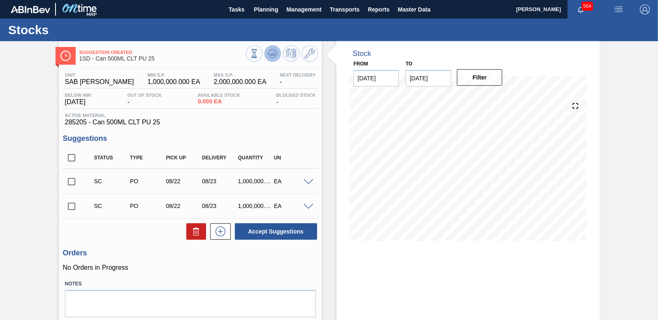
click at [259, 51] on icon at bounding box center [254, 53] width 9 height 9
drag, startPoint x: 72, startPoint y: 184, endPoint x: 77, endPoint y: 183, distance: 5.4
click at [72, 183] on input "checkbox" at bounding box center [71, 181] width 17 height 17
click at [264, 229] on button "Accept Suggestions" at bounding box center [276, 231] width 82 height 16
checkbox input "false"
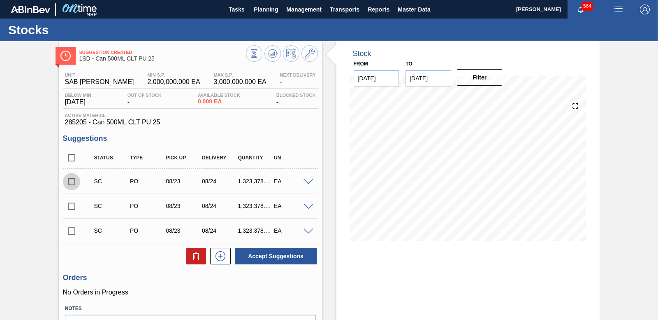
click at [71, 181] on input "checkbox" at bounding box center [71, 181] width 17 height 17
click at [279, 256] on button "Accept Suggestions" at bounding box center [276, 256] width 82 height 16
checkbox input "false"
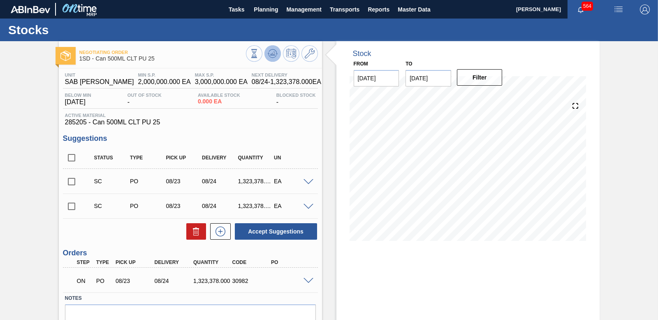
click at [270, 55] on icon at bounding box center [272, 53] width 5 height 4
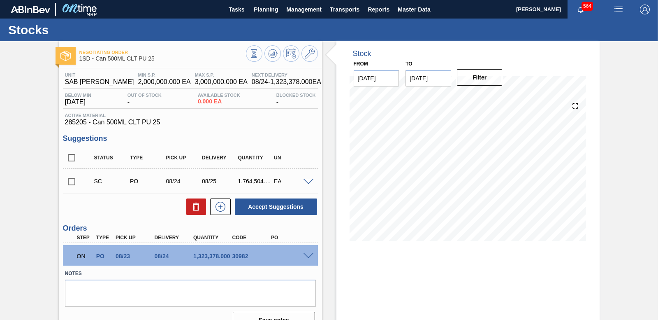
click at [71, 181] on input "checkbox" at bounding box center [71, 181] width 17 height 17
click at [270, 206] on button "Accept Suggestions" at bounding box center [276, 206] width 82 height 16
checkbox input "false"
click at [72, 180] on input "checkbox" at bounding box center [71, 181] width 17 height 17
click at [274, 203] on button "Accept Suggestions" at bounding box center [276, 206] width 82 height 16
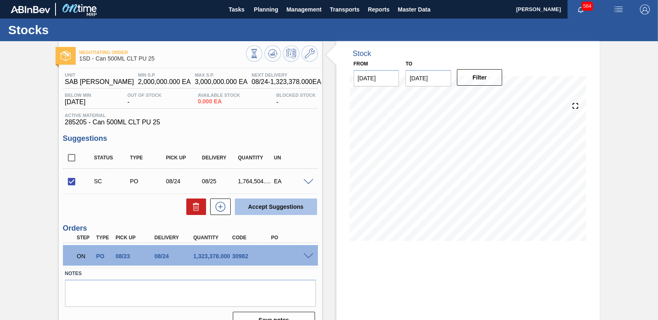
checkbox input "false"
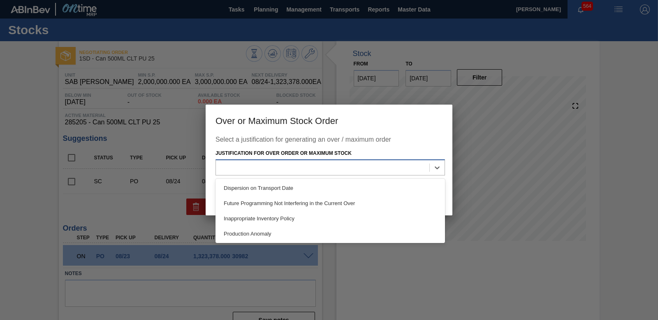
click at [407, 169] on div at bounding box center [323, 167] width 214 height 12
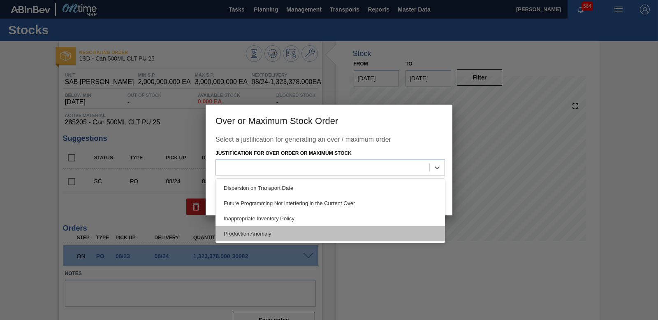
click at [367, 232] on div "Production Anomaly" at bounding box center [331, 233] width 230 height 15
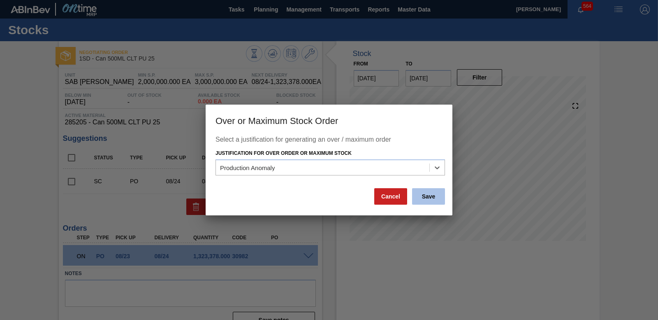
click at [431, 198] on button "Save" at bounding box center [428, 196] width 33 height 16
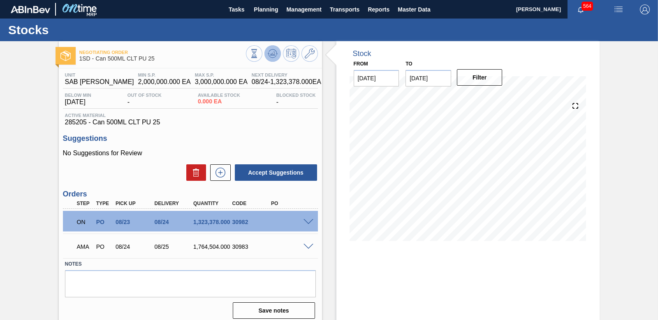
click at [259, 53] on icon at bounding box center [254, 53] width 9 height 9
click at [272, 55] on icon at bounding box center [272, 53] width 5 height 4
click at [259, 51] on icon at bounding box center [254, 53] width 9 height 9
click at [259, 49] on icon at bounding box center [254, 53] width 9 height 9
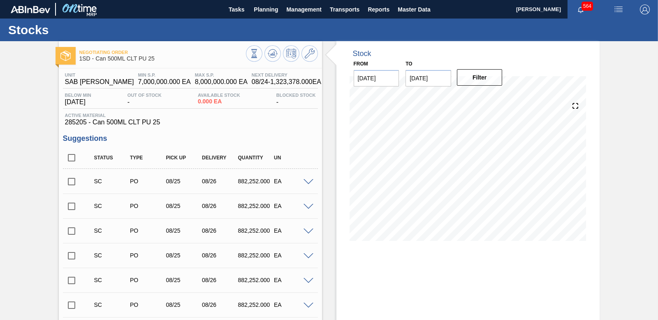
click at [70, 184] on input "checkbox" at bounding box center [71, 181] width 17 height 17
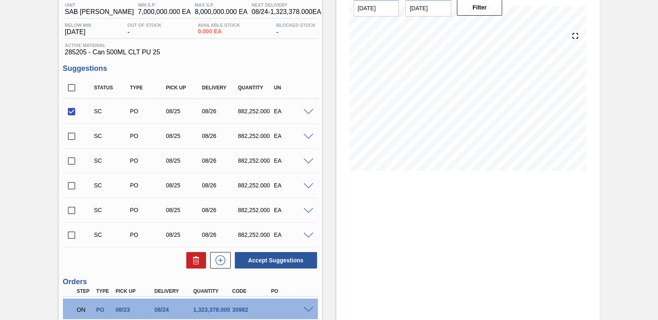
scroll to position [163, 0]
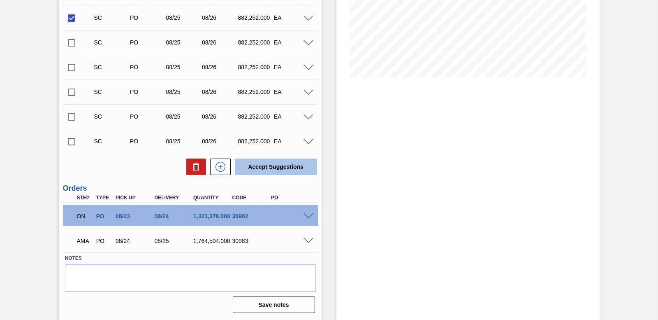
click at [281, 168] on button "Accept Suggestions" at bounding box center [276, 166] width 82 height 16
checkbox input "false"
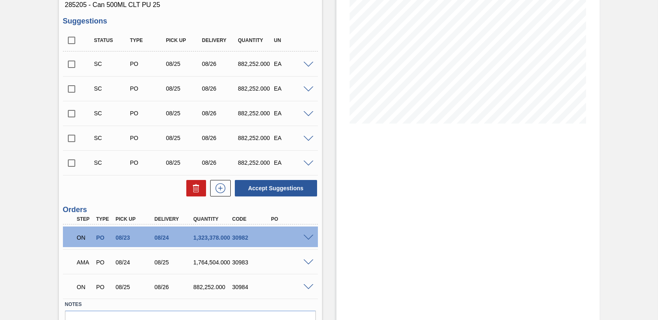
scroll to position [0, 0]
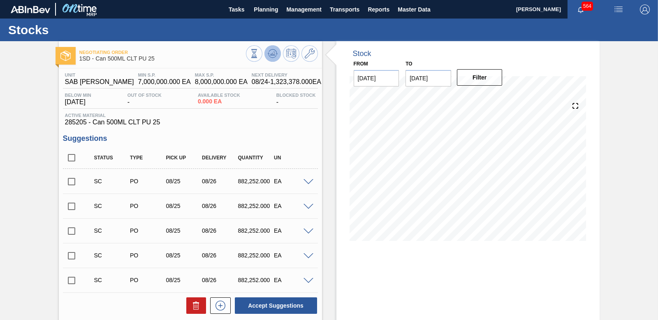
click at [259, 51] on icon at bounding box center [254, 53] width 9 height 9
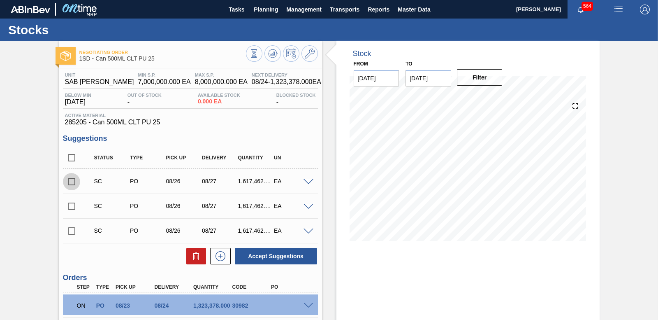
click at [68, 178] on input "checkbox" at bounding box center [71, 181] width 17 height 17
click at [259, 256] on button "Accept Suggestions" at bounding box center [276, 256] width 82 height 16
checkbox input "false"
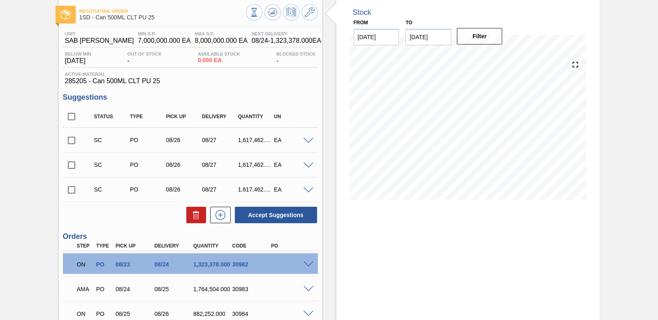
scroll to position [32, 0]
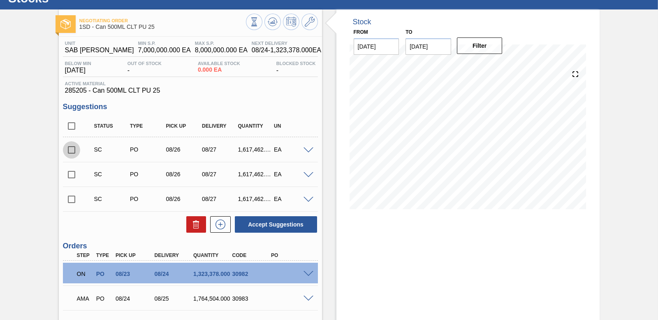
click at [67, 151] on input "checkbox" at bounding box center [71, 149] width 17 height 17
click at [286, 229] on button "Accept Suggestions" at bounding box center [276, 224] width 82 height 16
checkbox input "false"
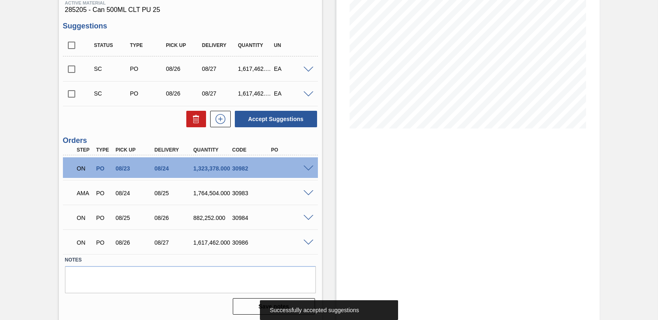
scroll to position [114, 0]
